Goal: Transaction & Acquisition: Book appointment/travel/reservation

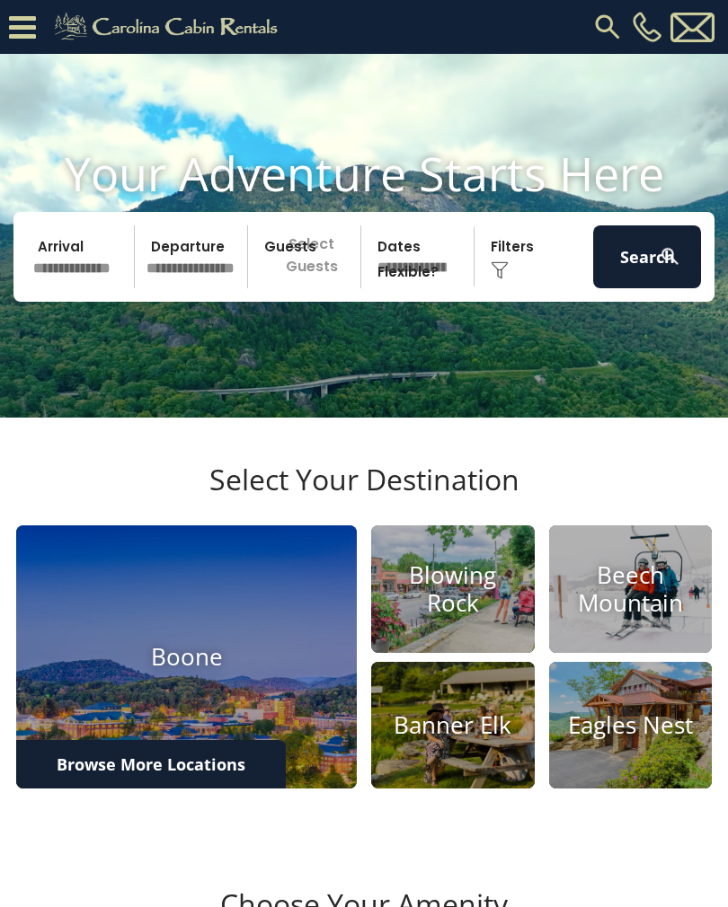
click at [72, 288] on input "text" at bounding box center [81, 256] width 108 height 63
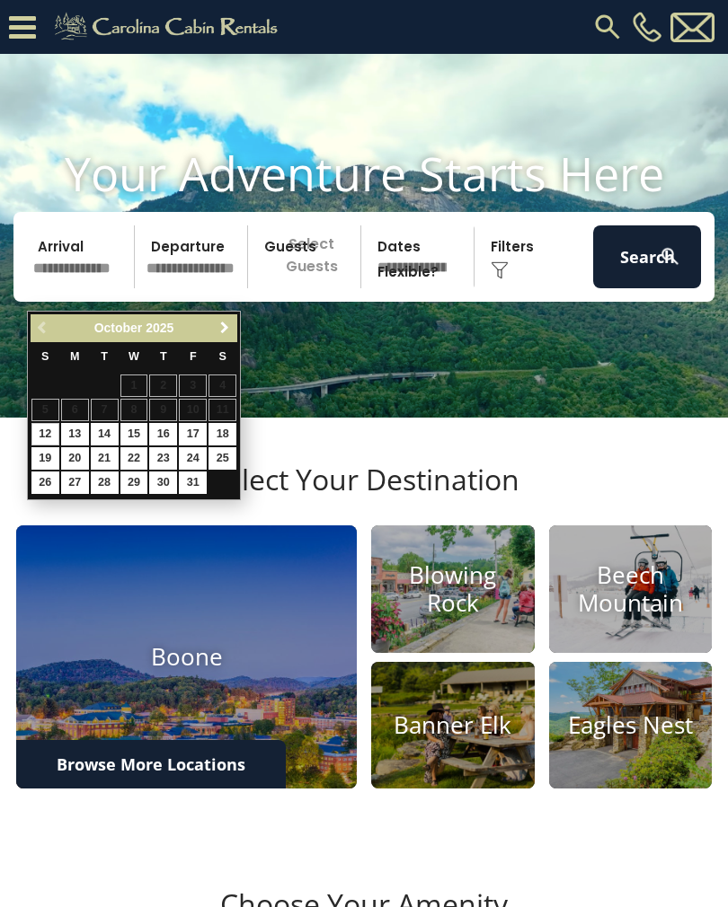
click at [227, 327] on span "Next" at bounding box center [224, 328] width 14 height 14
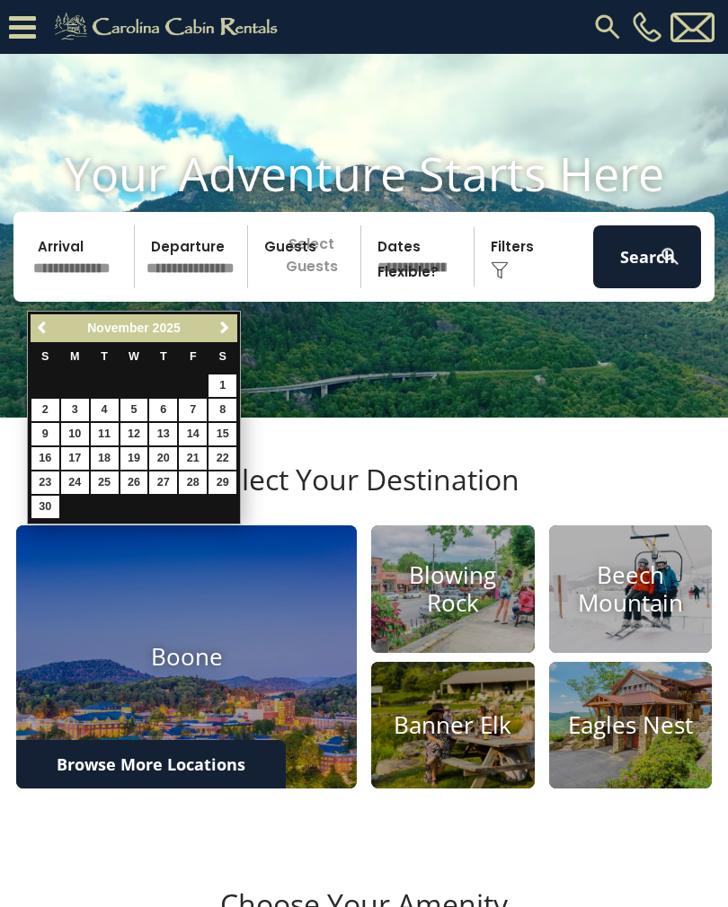
click at [226, 324] on span "Next" at bounding box center [224, 328] width 14 height 14
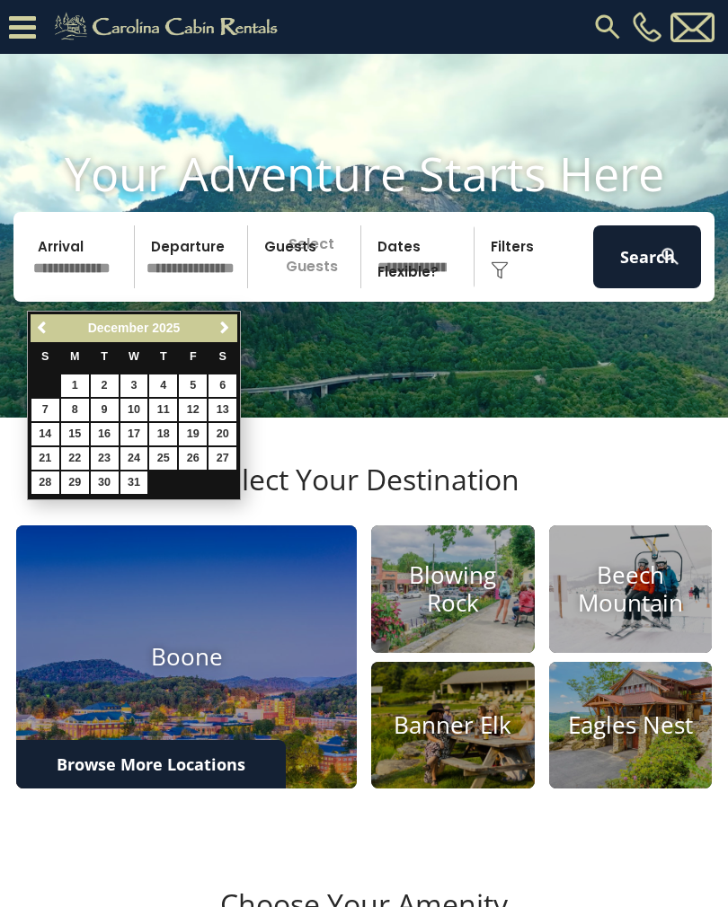
click at [112, 481] on link "30" at bounding box center [105, 483] width 28 height 22
type input "********"
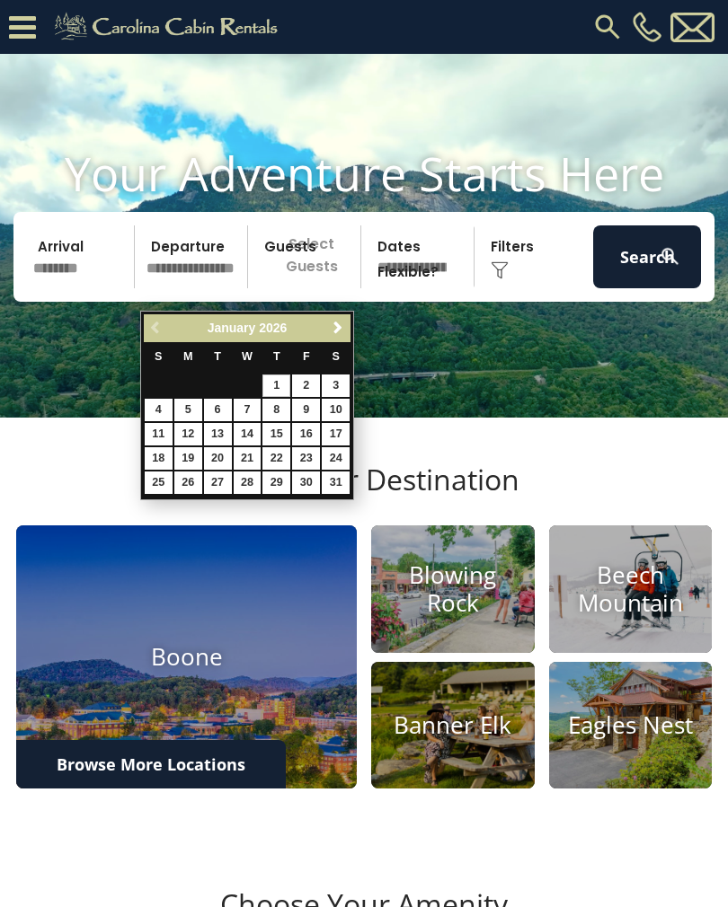
click at [163, 410] on link "4" at bounding box center [159, 410] width 28 height 22
type input "******"
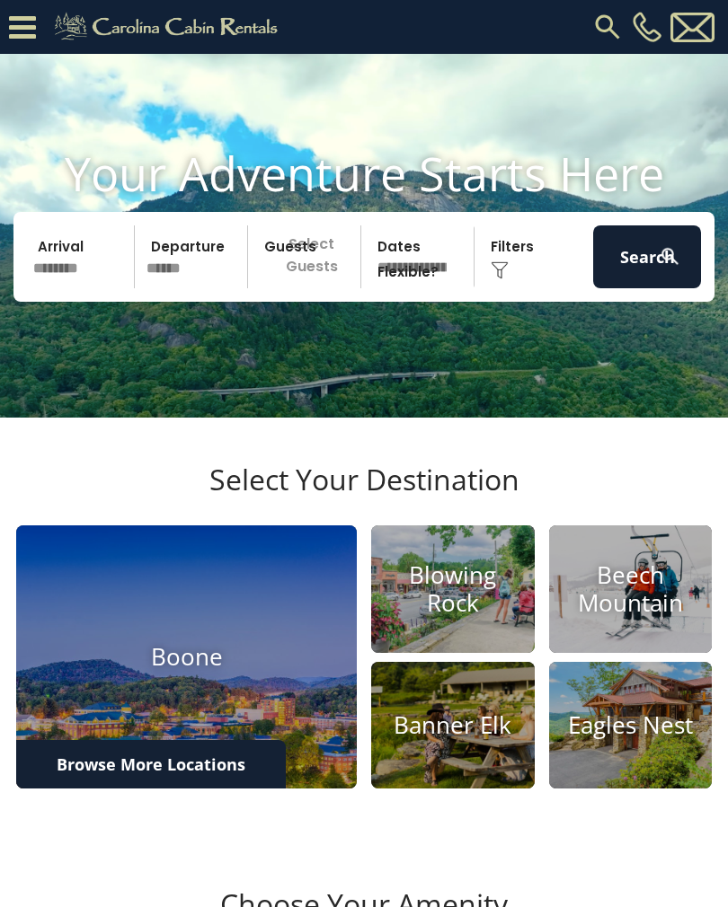
click at [298, 277] on p "Select Guests" at bounding box center [306, 256] width 107 height 63
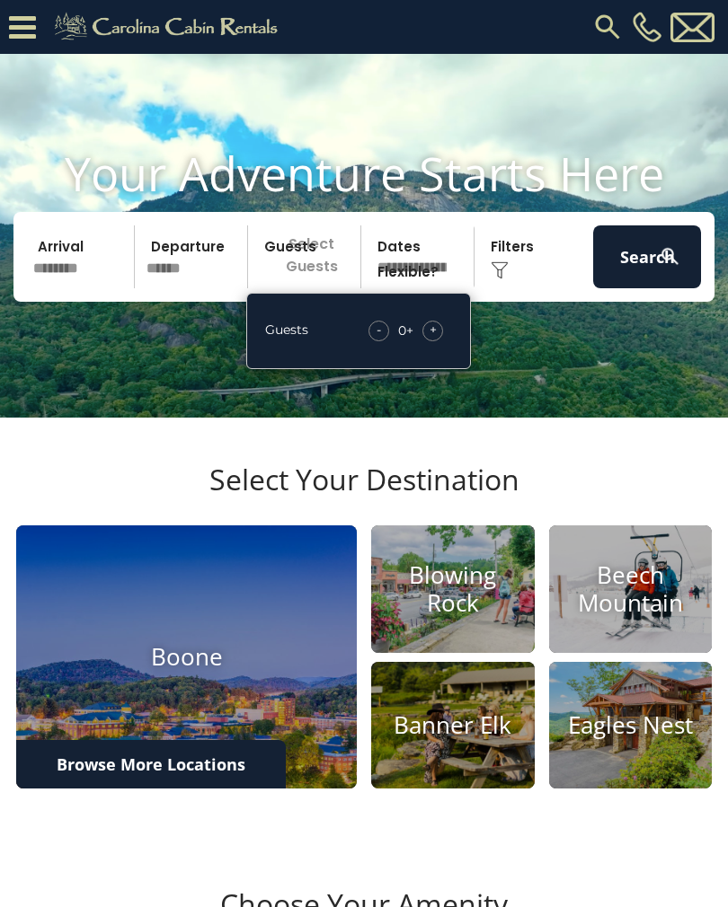
click at [440, 341] on div "+" at bounding box center [432, 331] width 21 height 21
click at [438, 341] on div "+" at bounding box center [432, 331] width 21 height 21
click at [437, 341] on div "+" at bounding box center [432, 331] width 21 height 21
click at [436, 339] on span "+" at bounding box center [432, 330] width 7 height 18
click at [434, 339] on span "+" at bounding box center [432, 330] width 7 height 18
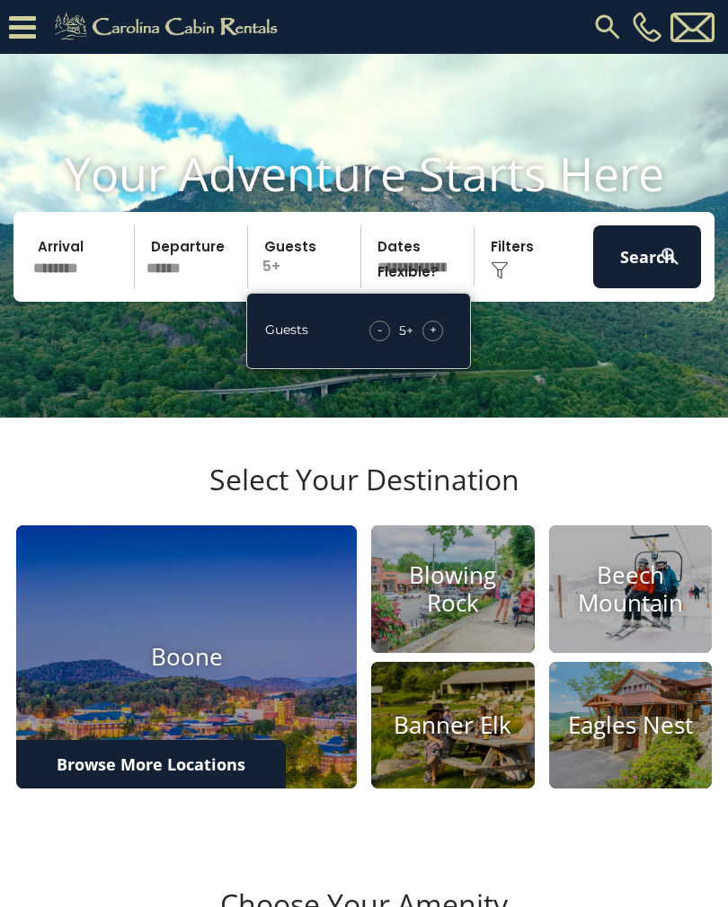
click at [446, 341] on div "- 5 + +" at bounding box center [406, 331] width 92 height 21
click at [448, 341] on div "- 5 + +" at bounding box center [406, 331] width 92 height 21
click at [439, 341] on div "+" at bounding box center [432, 331] width 21 height 21
click at [449, 341] on div "- 6 + +" at bounding box center [405, 331] width 93 height 21
click at [433, 339] on span "+" at bounding box center [432, 330] width 7 height 18
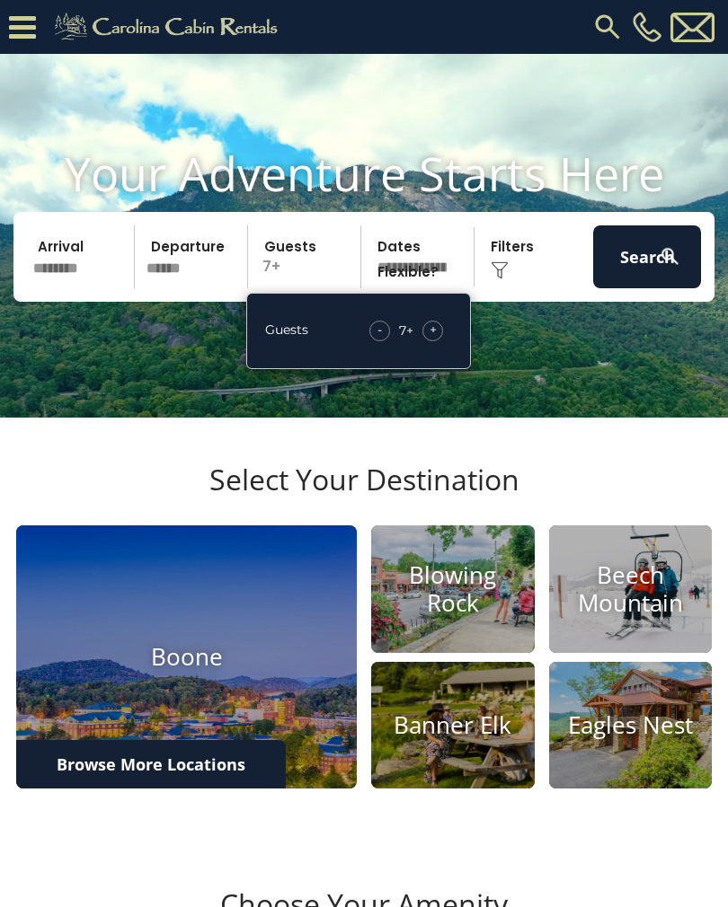
click at [431, 339] on span "+" at bounding box center [432, 330] width 7 height 18
click at [432, 339] on span "+" at bounding box center [432, 330] width 7 height 18
click at [437, 341] on div "+" at bounding box center [432, 331] width 21 height 21
click at [424, 257] on select "**********" at bounding box center [420, 256] width 107 height 63
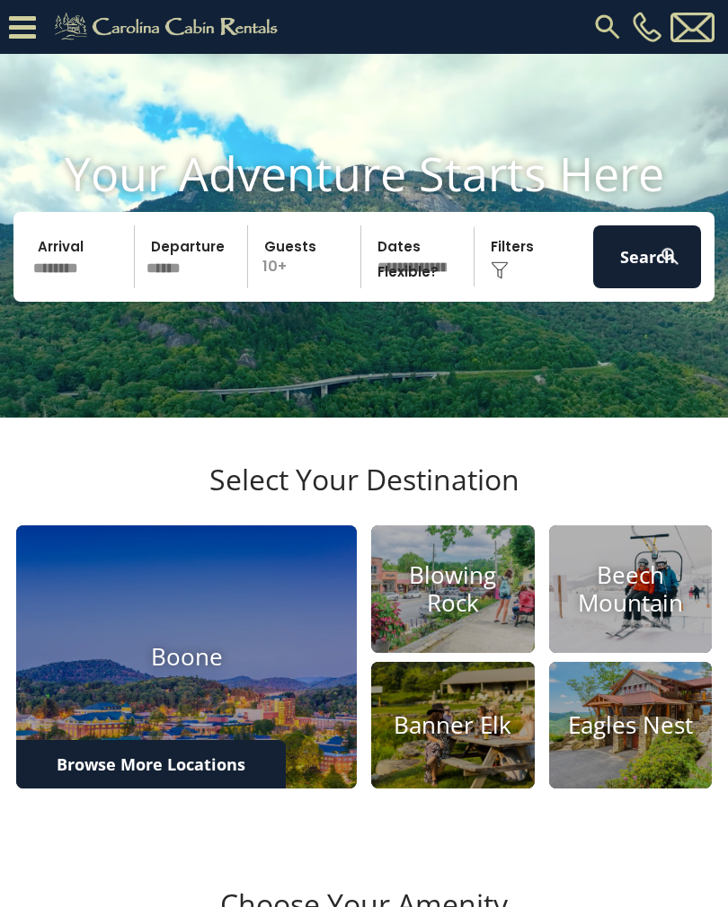
click at [515, 277] on div "Click to Choose" at bounding box center [534, 256] width 108 height 63
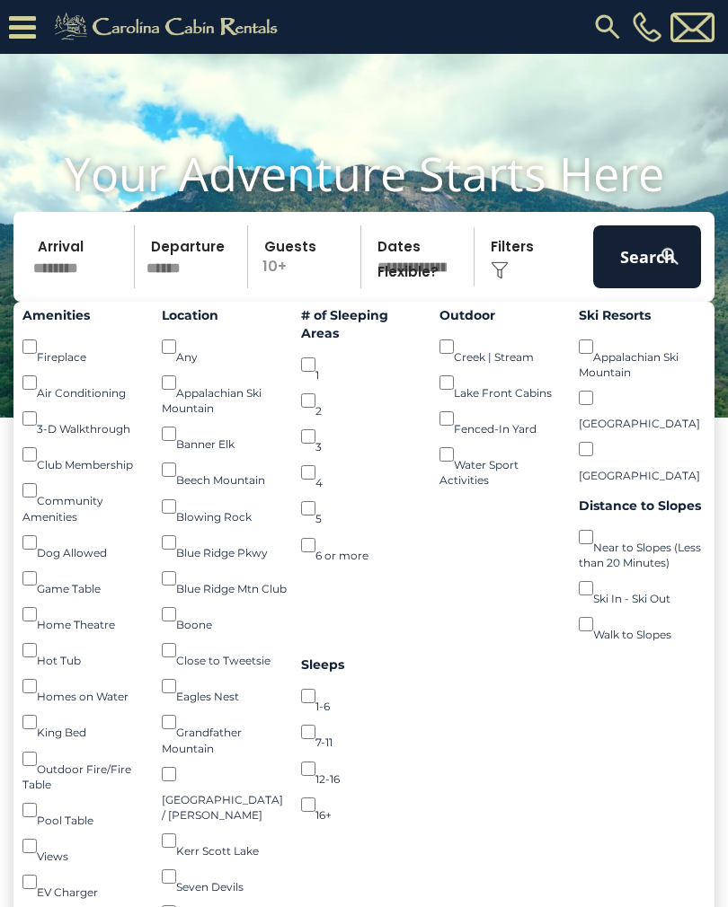
click at [632, 288] on button "Search" at bounding box center [647, 256] width 108 height 63
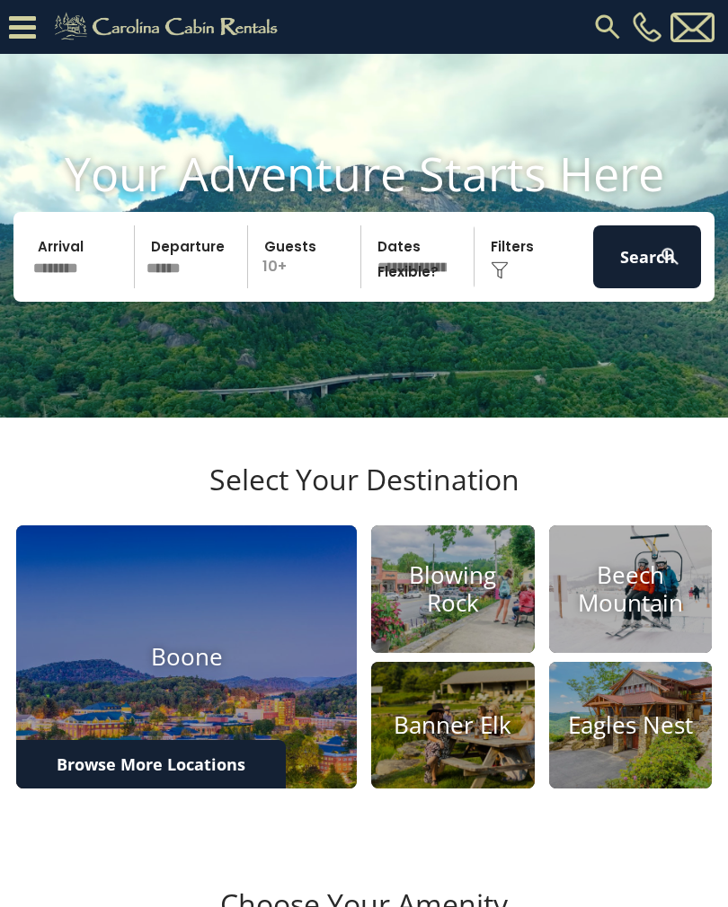
click at [296, 270] on p "10+" at bounding box center [306, 256] width 107 height 63
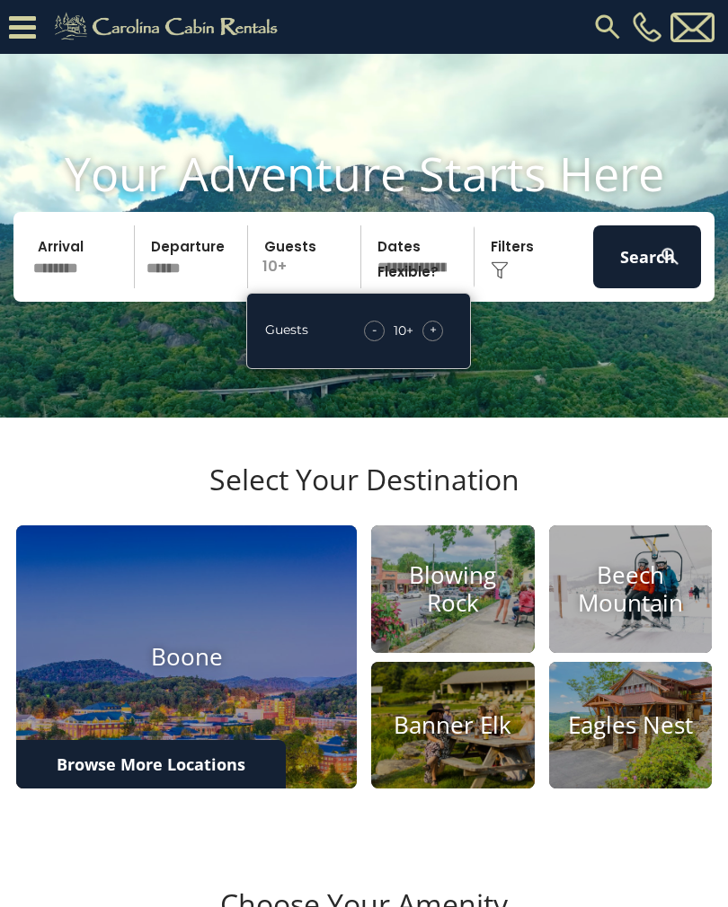
click at [376, 339] on span "-" at bounding box center [374, 330] width 4 height 18
click at [367, 364] on div "Guests - 9 + +" at bounding box center [358, 331] width 225 height 76
click at [372, 341] on div "-" at bounding box center [378, 331] width 21 height 21
click at [371, 341] on div "-" at bounding box center [378, 331] width 21 height 21
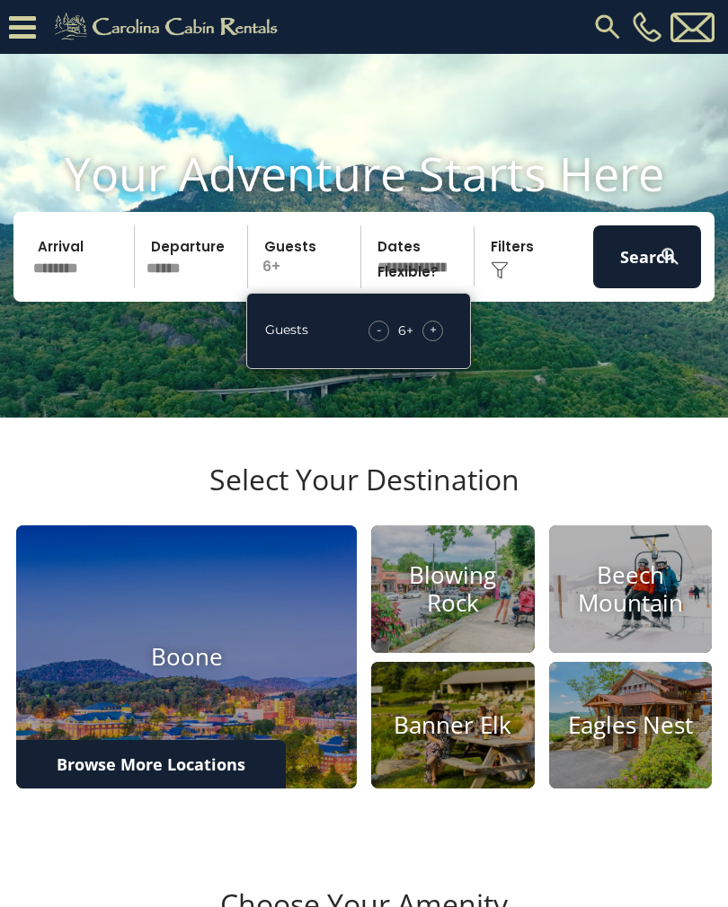
click at [363, 366] on div "Guests - 6 + +" at bounding box center [358, 331] width 225 height 76
click at [369, 341] on div "-" at bounding box center [378, 331] width 21 height 21
click at [283, 288] on p "5+" at bounding box center [306, 256] width 107 height 63
click at [382, 339] on span "-" at bounding box center [379, 330] width 4 height 18
click at [446, 341] on div "- 4 + +" at bounding box center [405, 331] width 93 height 21
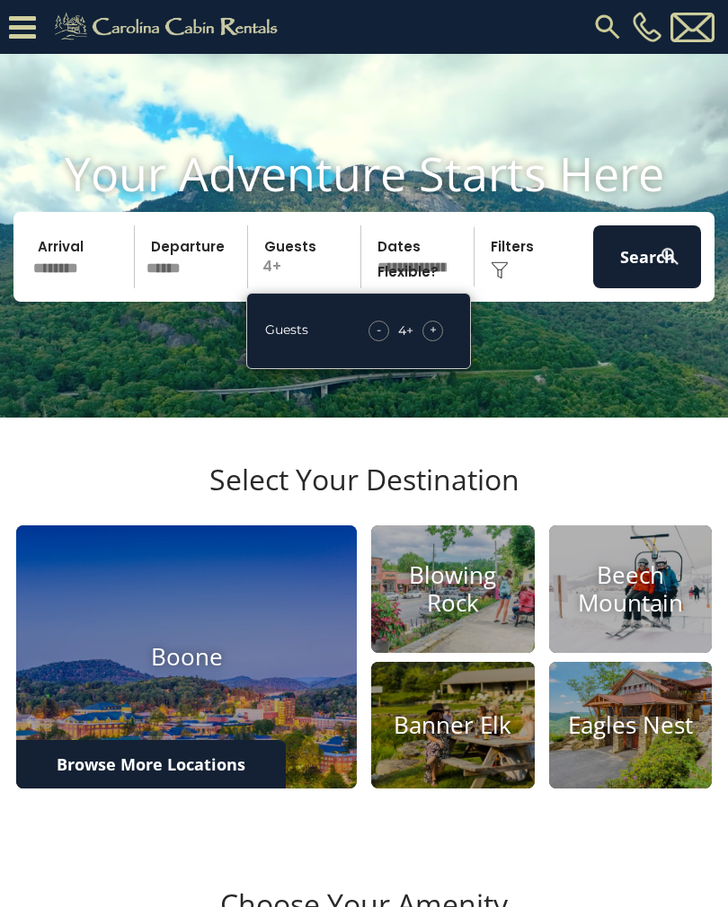
click at [433, 339] on span "+" at bounding box center [432, 330] width 7 height 18
click at [429, 339] on span "+" at bounding box center [432, 330] width 7 height 18
click at [626, 288] on button "Search" at bounding box center [647, 256] width 108 height 63
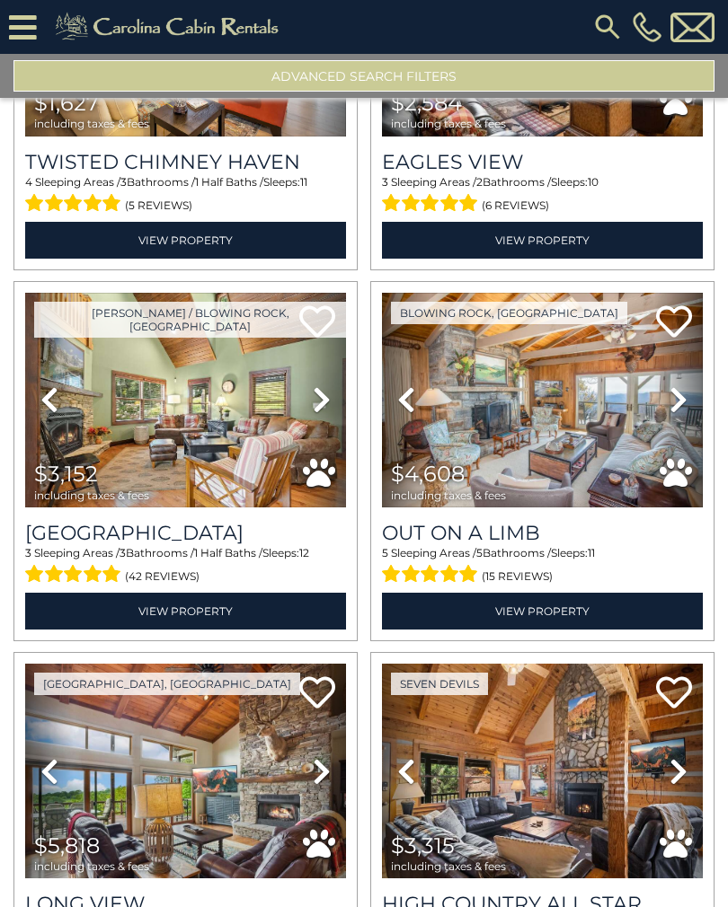
scroll to position [2106, 0]
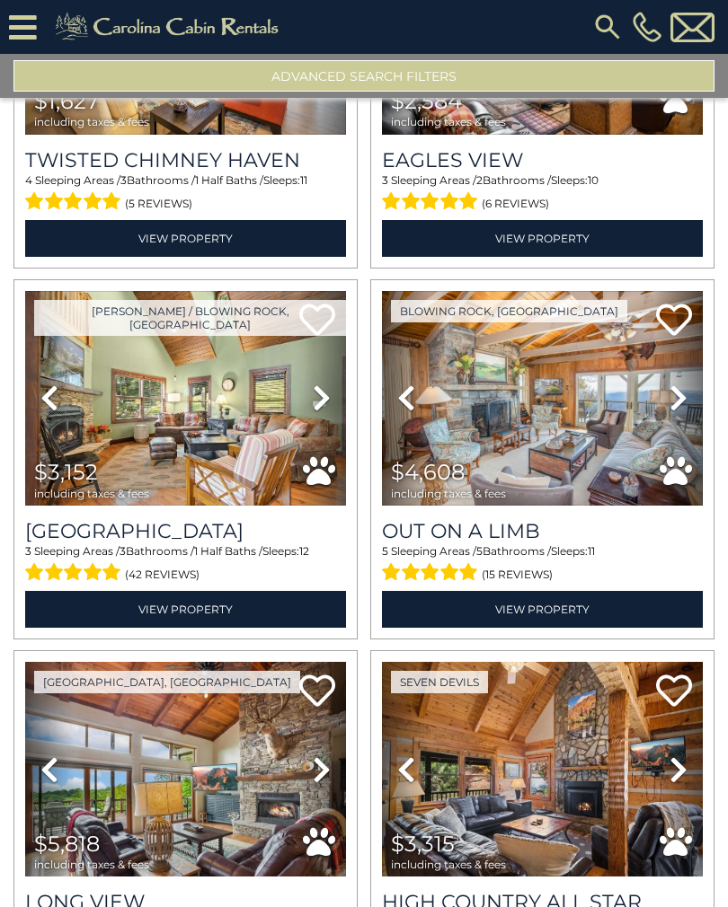
click at [535, 442] on img at bounding box center [542, 398] width 321 height 215
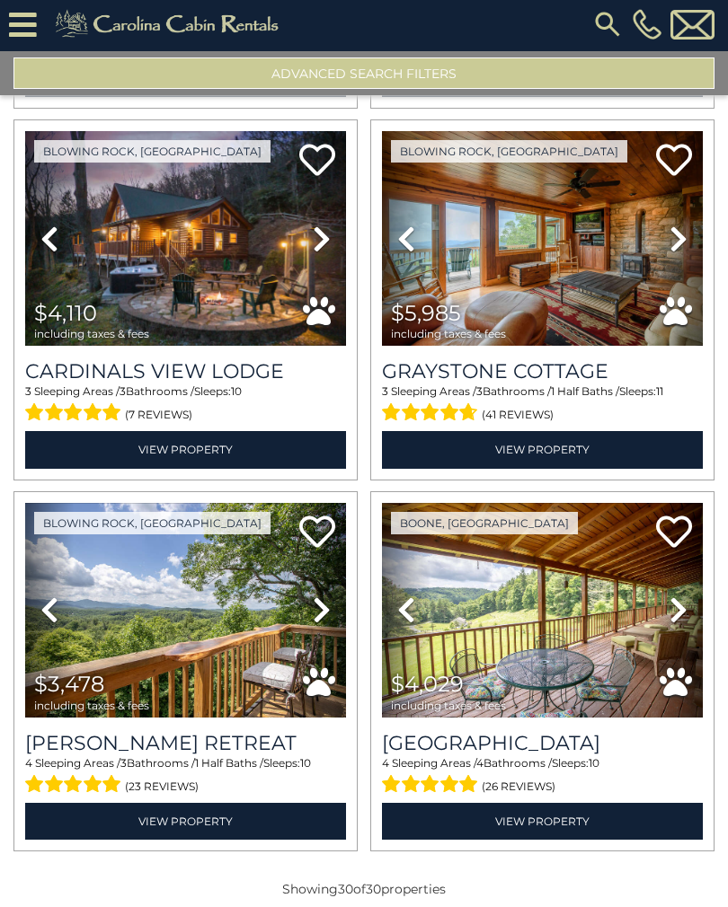
scroll to position [0, 0]
